Goal: Browse casually

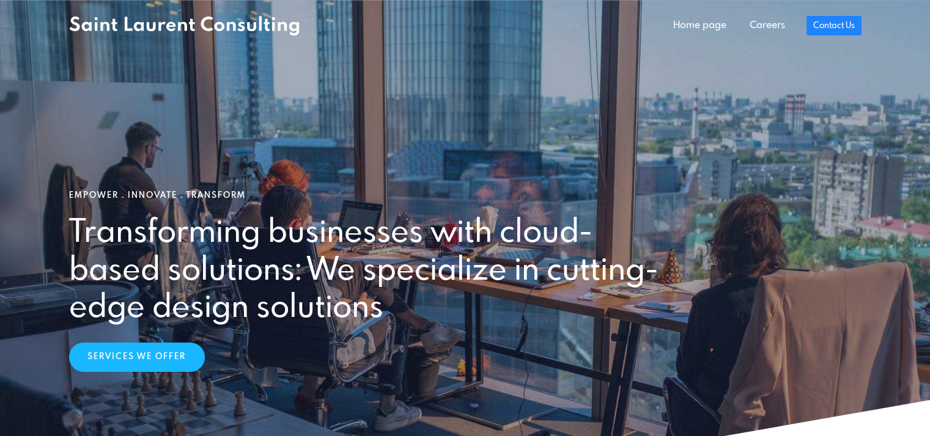
drag, startPoint x: 76, startPoint y: 271, endPoint x: 490, endPoint y: 303, distance: 415.6
click at [490, 303] on h2 "Transforming businesses with cloud-based solutions: We specialize in cutting-ed…" at bounding box center [366, 271] width 594 height 112
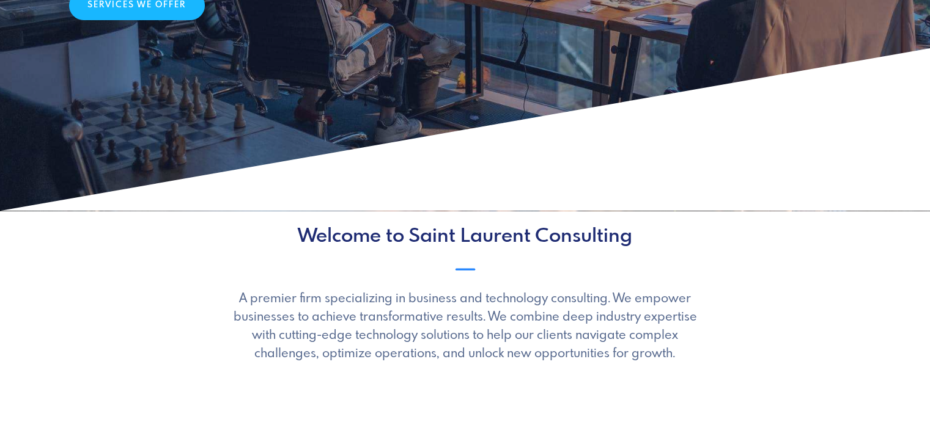
scroll to position [448, 0]
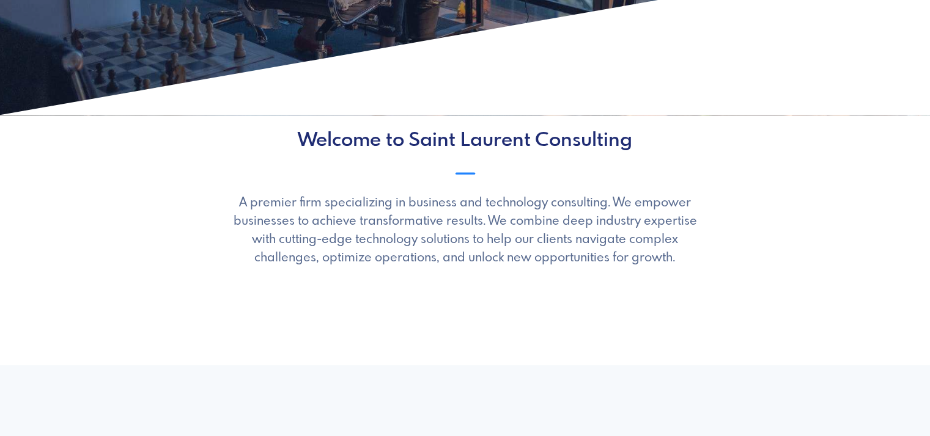
drag, startPoint x: 242, startPoint y: 202, endPoint x: 686, endPoint y: 255, distance: 446.8
click at [686, 255] on p "A premier firm specializing in business and technology consulting. We empower b…" at bounding box center [465, 230] width 476 height 73
click at [276, 223] on p "A premier firm specializing in business and technology consulting. We empower b…" at bounding box center [465, 230] width 476 height 73
drag, startPoint x: 251, startPoint y: 227, endPoint x: 719, endPoint y: 262, distance: 468.9
click at [719, 262] on div "Welcome to Saint Laurent Consulting ionicons-v5-e A premier firm specializing i…" at bounding box center [465, 199] width 807 height 138
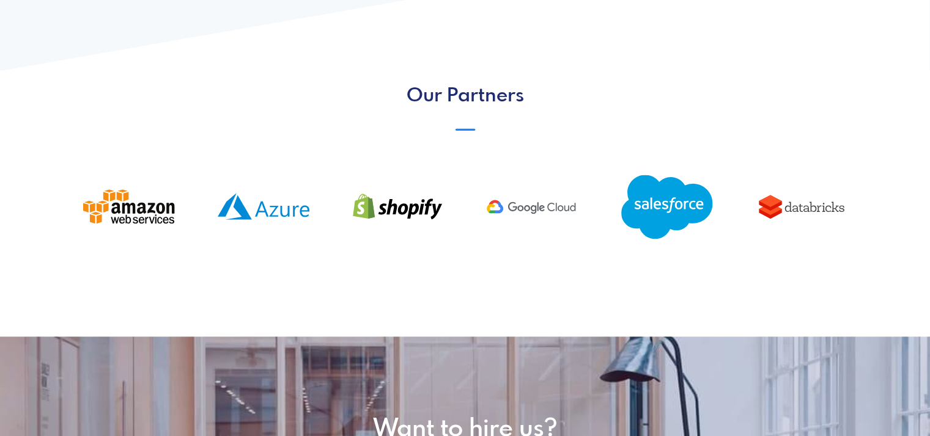
scroll to position [1345, 0]
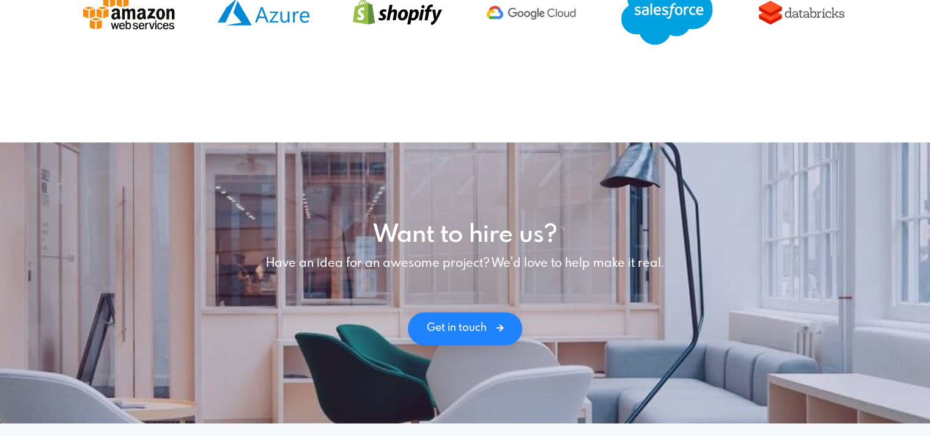
scroll to position [1814, 0]
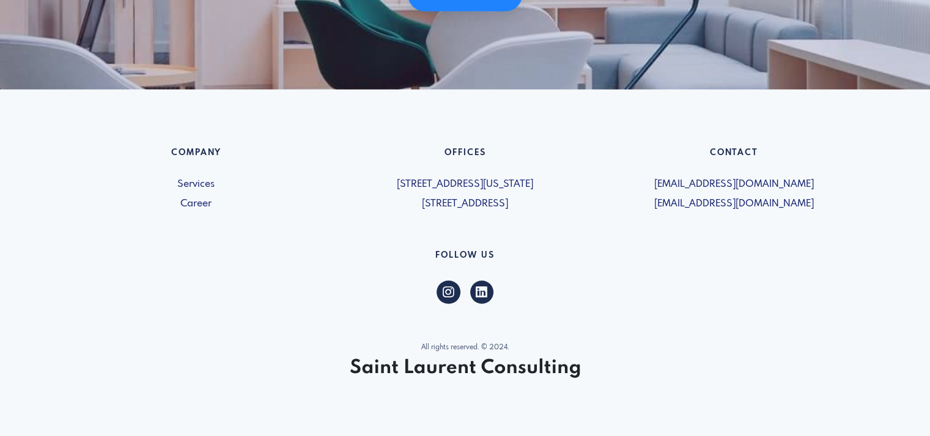
drag, startPoint x: 321, startPoint y: 373, endPoint x: 580, endPoint y: 369, distance: 259.2
click at [587, 372] on div "All rights reserved. © 2024." at bounding box center [465, 360] width 792 height 35
drag, startPoint x: 583, startPoint y: 367, endPoint x: 380, endPoint y: 321, distance: 208.6
click at [372, 359] on div "All rights reserved. © 2024." at bounding box center [465, 360] width 792 height 35
